Goal: Transaction & Acquisition: Purchase product/service

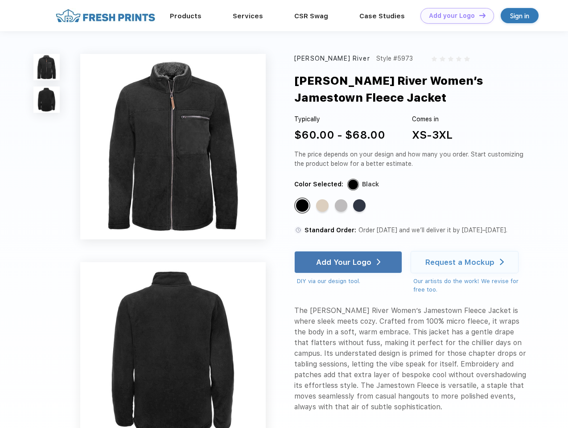
click at [454, 16] on link "Add your Logo Design Tool" at bounding box center [457, 16] width 74 height 16
click at [0, 0] on div "Design Tool" at bounding box center [0, 0] width 0 height 0
click at [478, 15] on link "Add your Logo Design Tool" at bounding box center [457, 16] width 74 height 16
click at [47, 67] on img at bounding box center [46, 67] width 26 height 26
click at [47, 100] on img at bounding box center [46, 99] width 26 height 26
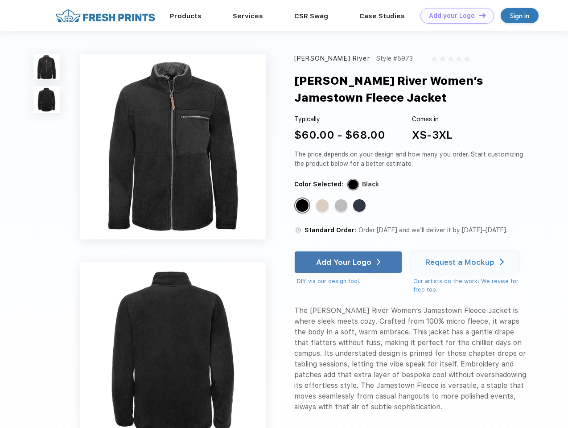
click at [303, 206] on div "Standard Color" at bounding box center [302, 205] width 12 height 12
click at [323, 206] on div "Standard Color" at bounding box center [322, 205] width 12 height 12
click at [342, 206] on div "Standard Color" at bounding box center [341, 205] width 12 height 12
click at [360, 206] on div "Standard Color" at bounding box center [359, 205] width 12 height 12
click at [349, 262] on div "Add Your Logo" at bounding box center [343, 262] width 55 height 9
